Goal: Navigation & Orientation: Find specific page/section

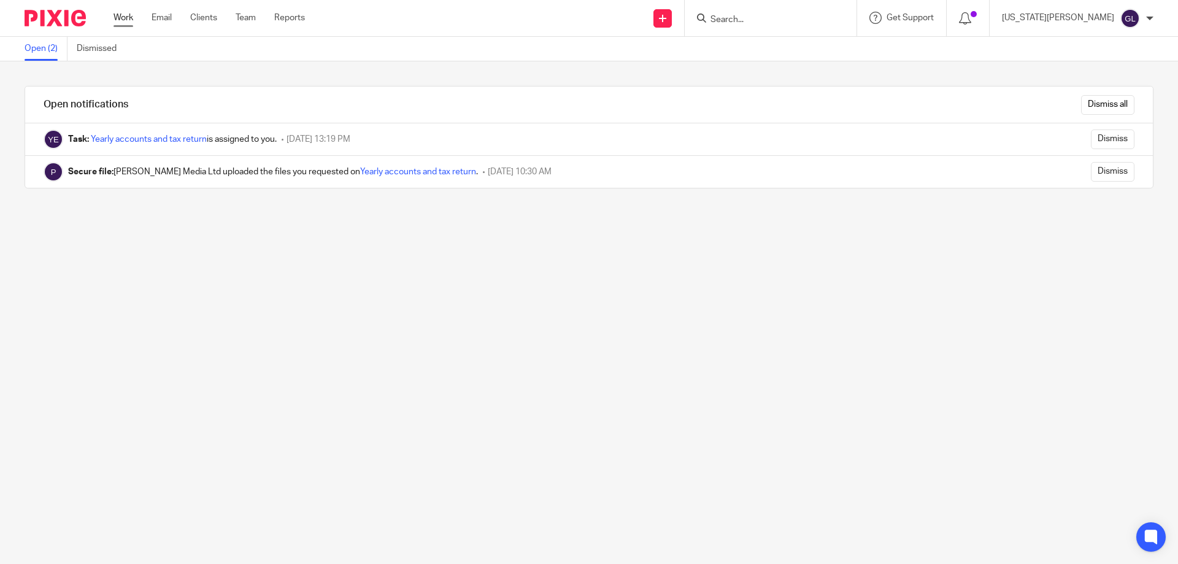
click at [129, 15] on link "Work" at bounding box center [124, 18] width 20 height 12
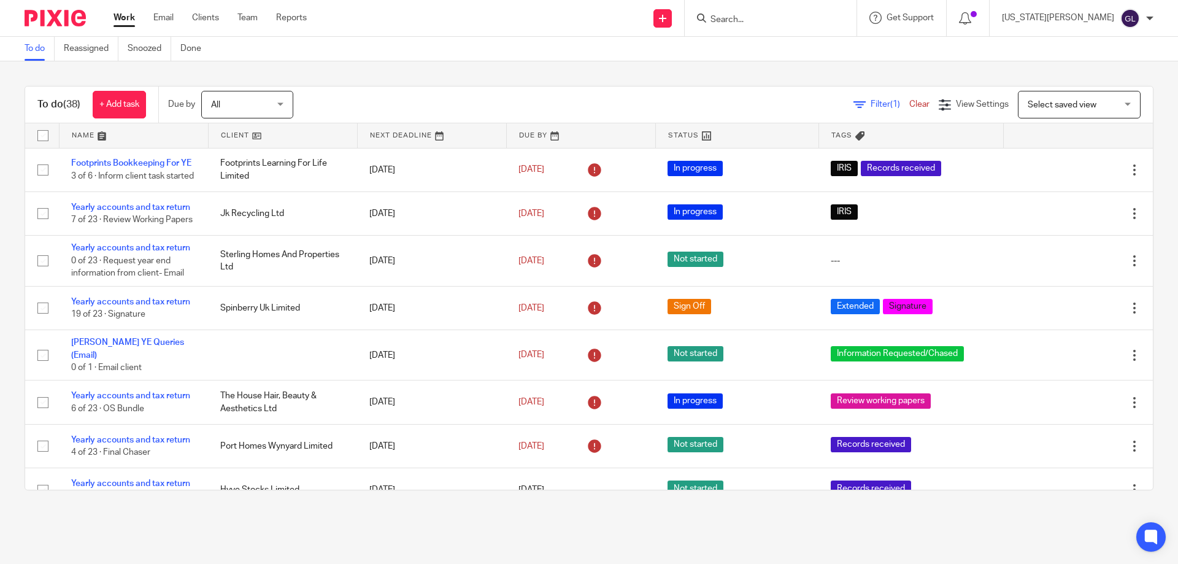
click at [160, 19] on link "Email" at bounding box center [163, 18] width 20 height 12
